Goal: Task Accomplishment & Management: Complete application form

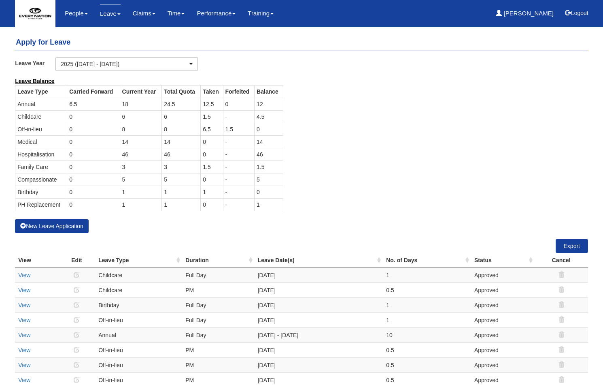
select select "50"
click at [57, 223] on button "New Leave Application" at bounding box center [52, 226] width 74 height 14
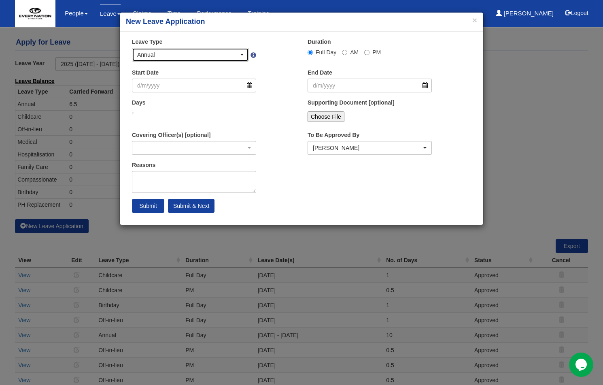
click at [243, 54] on span "button" at bounding box center [241, 55] width 3 height 2
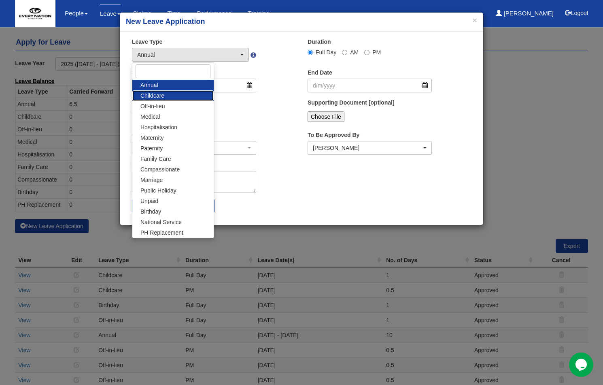
click at [170, 96] on link "Childcare" at bounding box center [172, 95] width 81 height 11
select select "2"
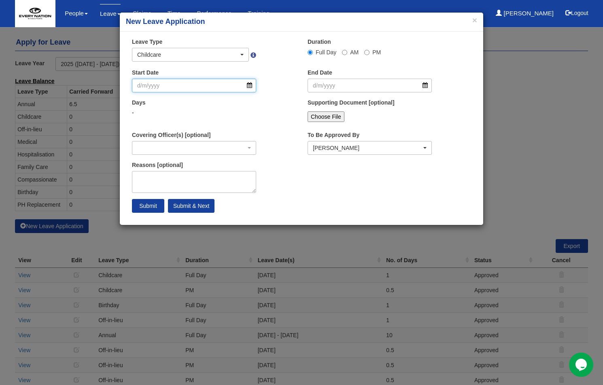
click at [253, 87] on input "Start Date" at bounding box center [194, 86] width 124 height 14
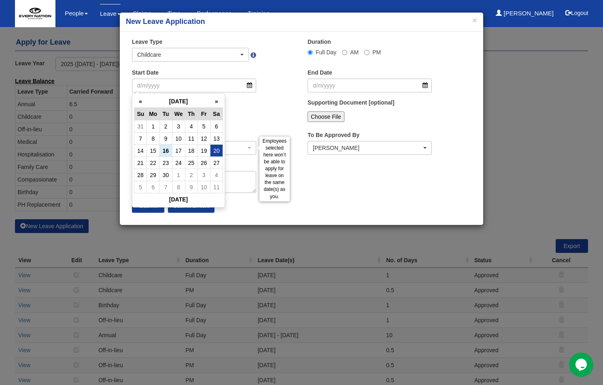
click at [219, 149] on td "20" at bounding box center [216, 151] width 13 height 12
type input "[DATE]"
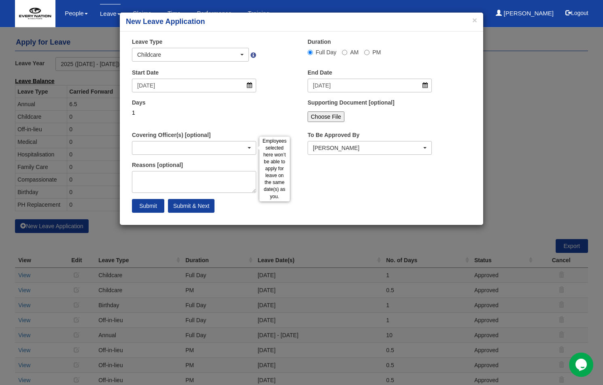
select select
click at [156, 204] on input "Submit" at bounding box center [148, 206] width 32 height 14
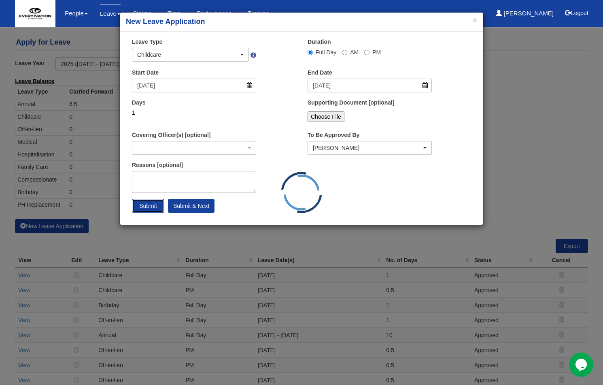
select select "1"
select select
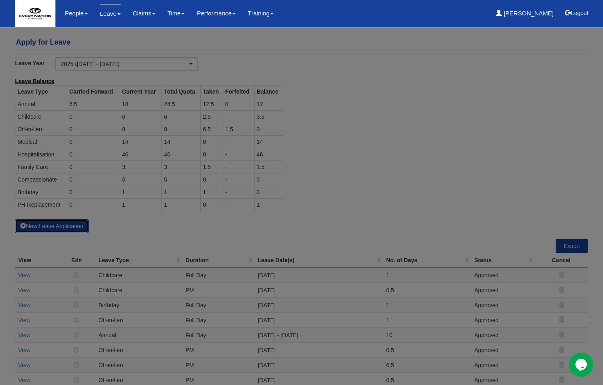
select select "50"
